Goal: Task Accomplishment & Management: Complete application form

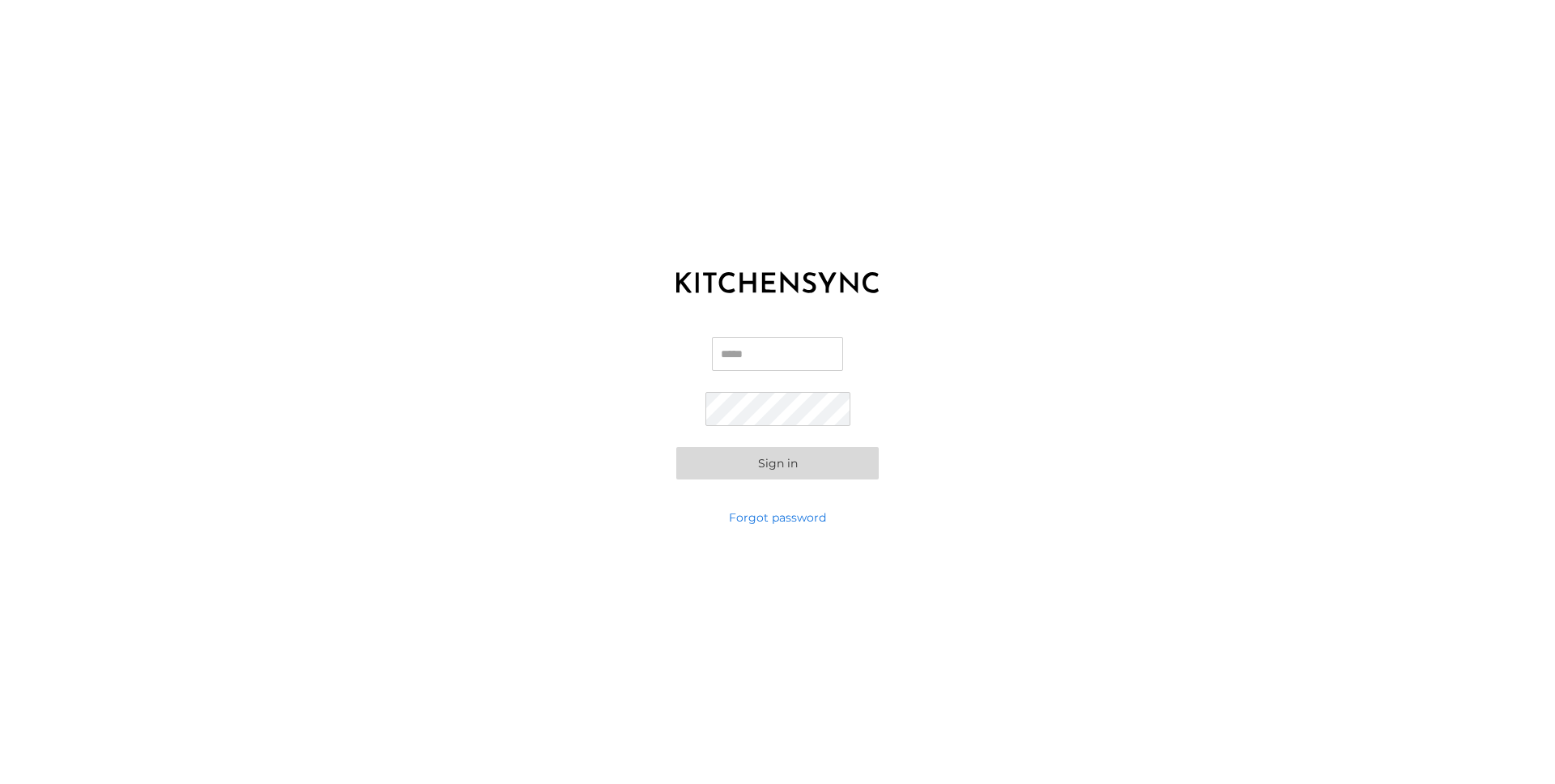
click at [769, 350] on input "Email" at bounding box center [778, 354] width 131 height 34
click at [958, 320] on div "Email Email is required Password Sign in" at bounding box center [778, 407] width 1555 height 202
click at [787, 345] on input "Email Email is required" at bounding box center [778, 348] width 131 height 34
type input "**********"
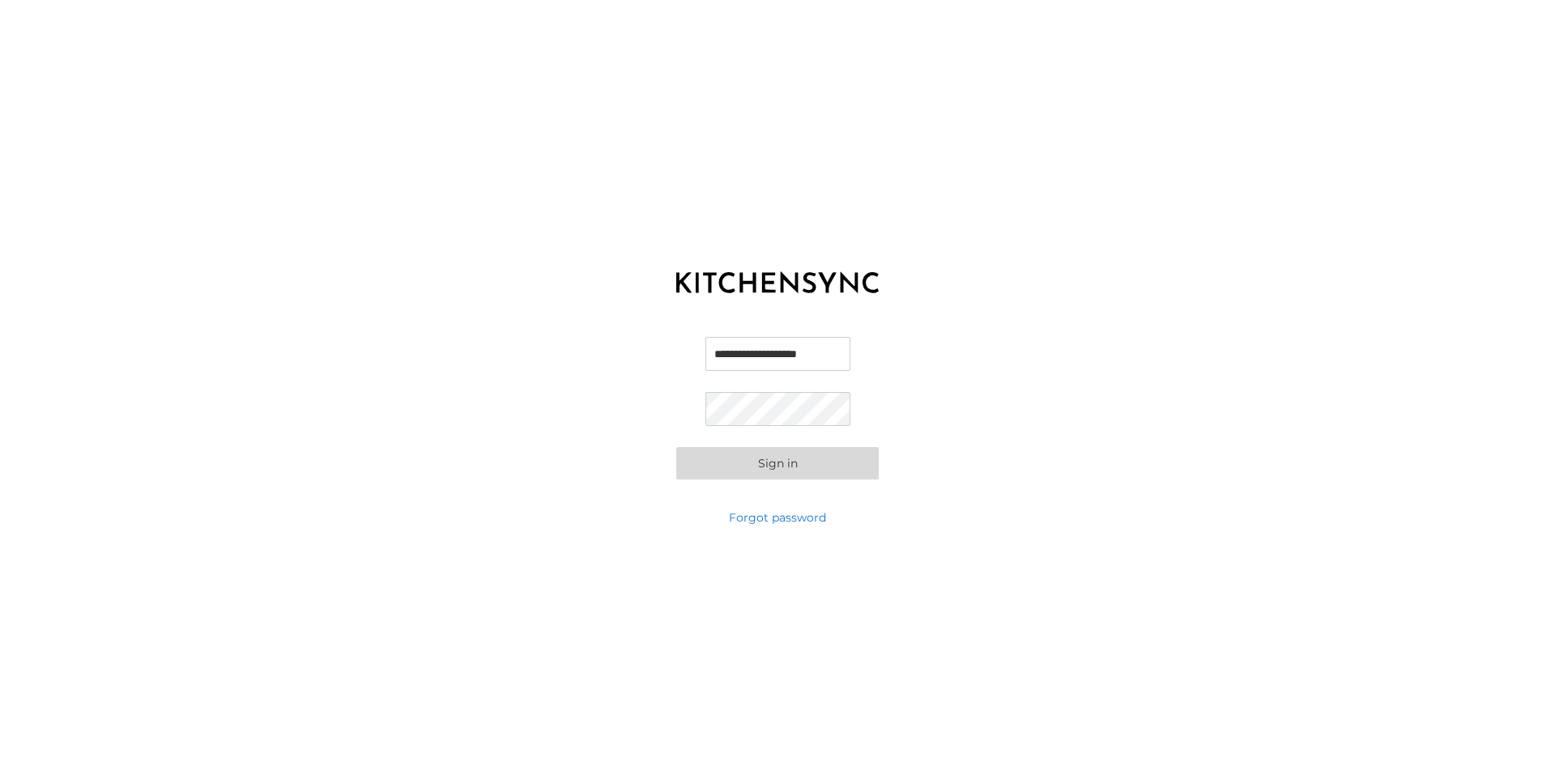
scroll to position [0, 0]
click at [794, 462] on button "Sign in" at bounding box center [777, 463] width 202 height 32
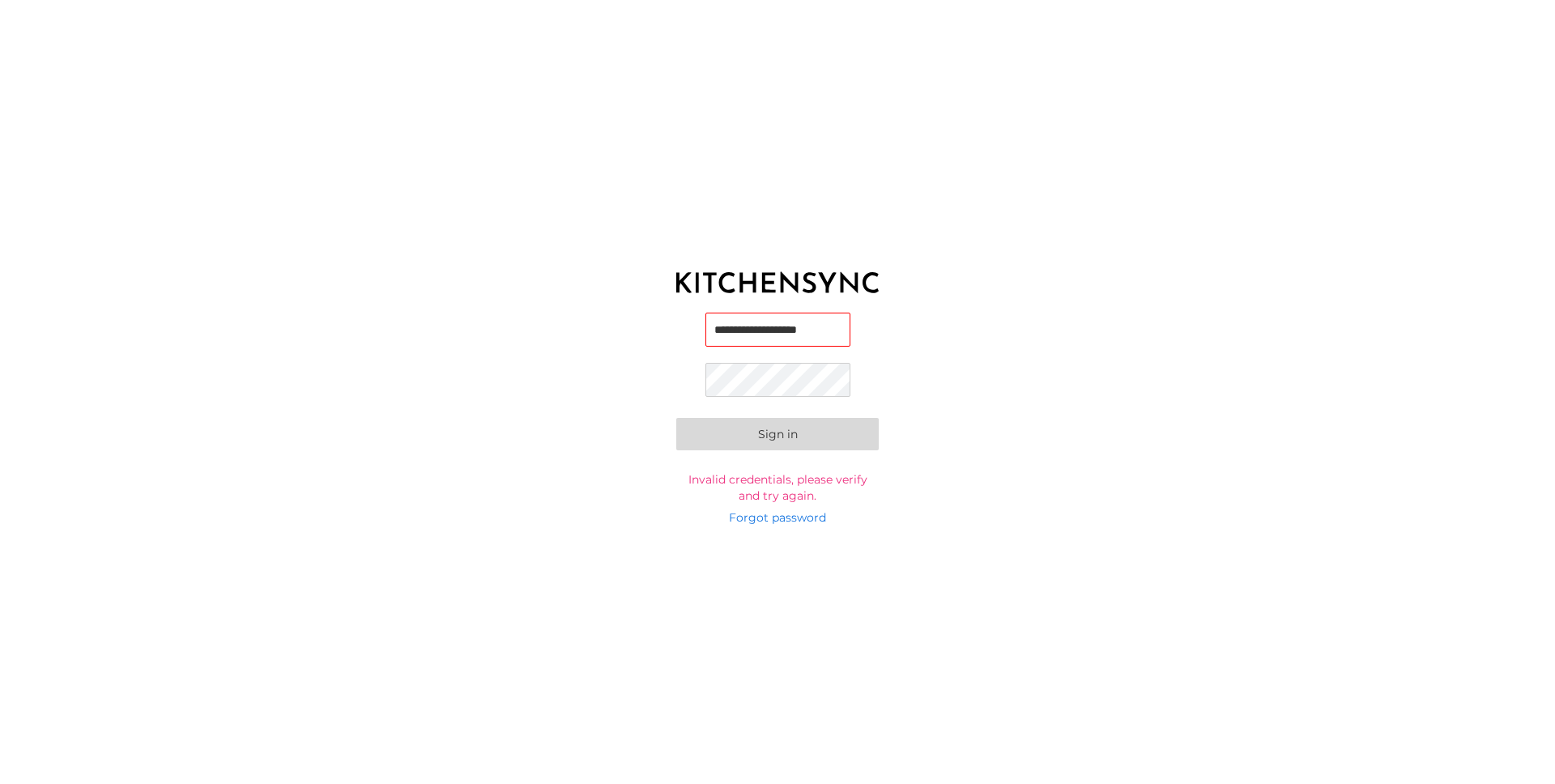
click at [704, 439] on button "Sign in" at bounding box center [777, 434] width 202 height 32
click at [775, 433] on button "Sign in" at bounding box center [777, 432] width 202 height 32
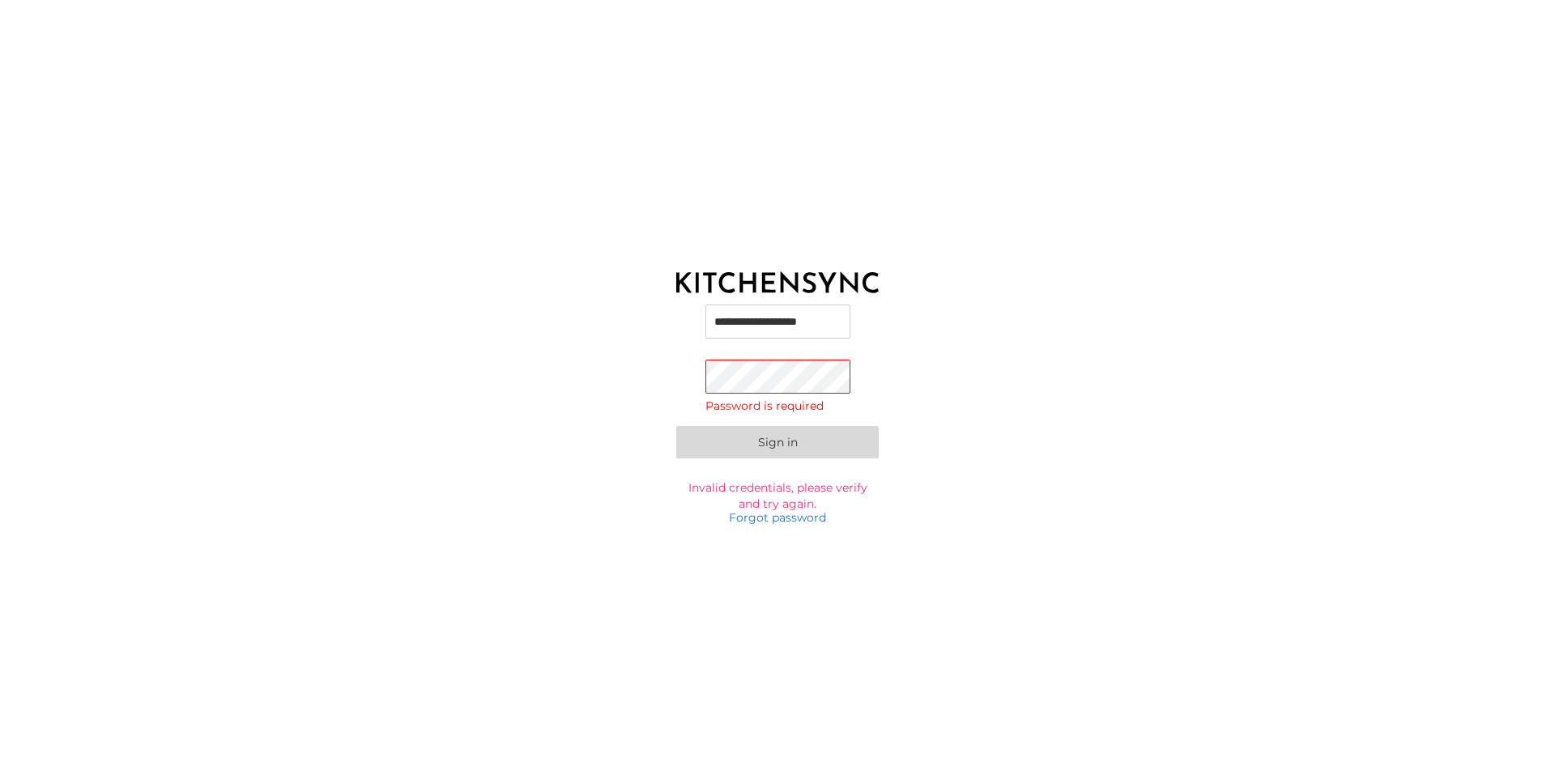
click at [796, 443] on button "Sign in" at bounding box center [777, 442] width 202 height 32
